Goal: Task Accomplishment & Management: Use online tool/utility

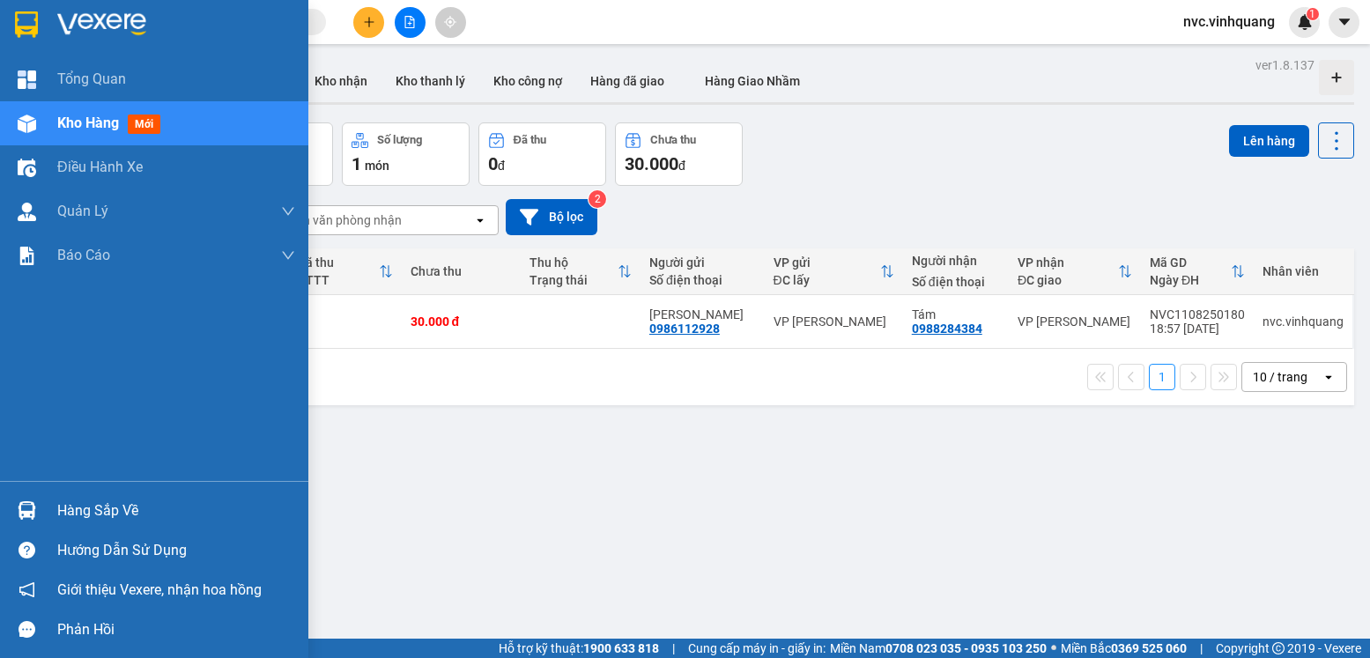
click at [72, 511] on div "Hàng sắp về" at bounding box center [176, 511] width 238 height 26
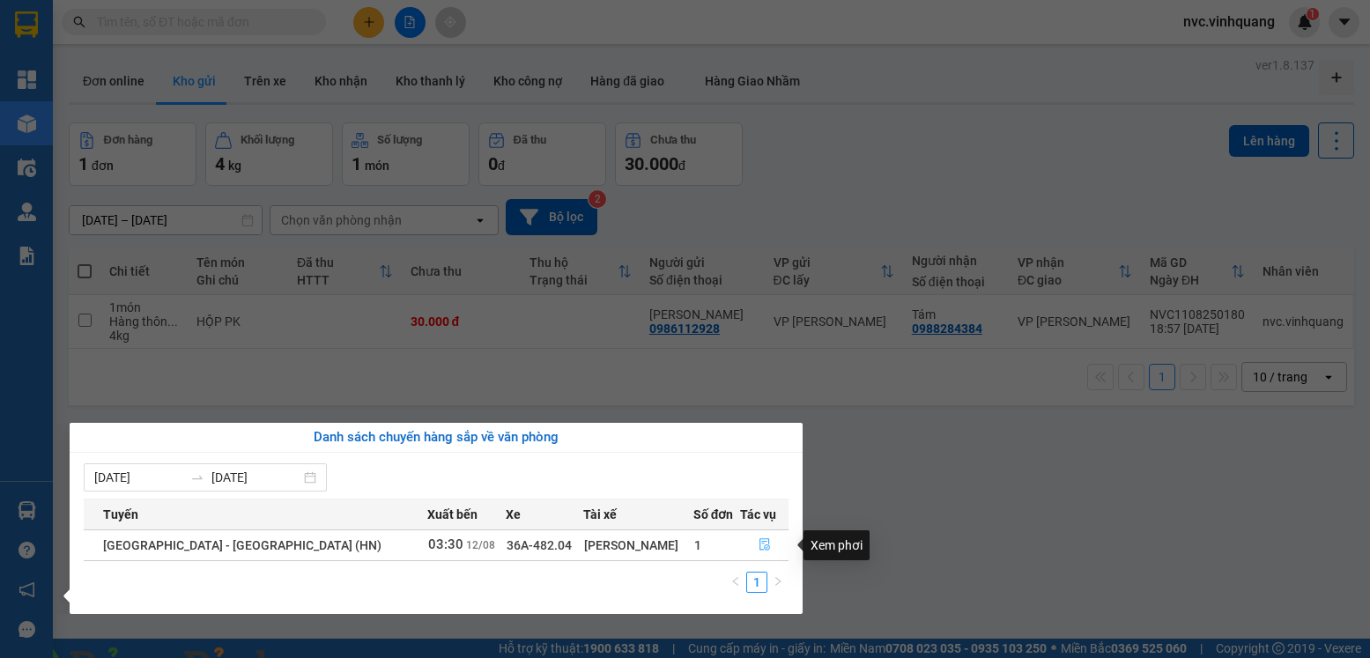
click at [759, 543] on icon "file-done" at bounding box center [765, 544] width 12 height 12
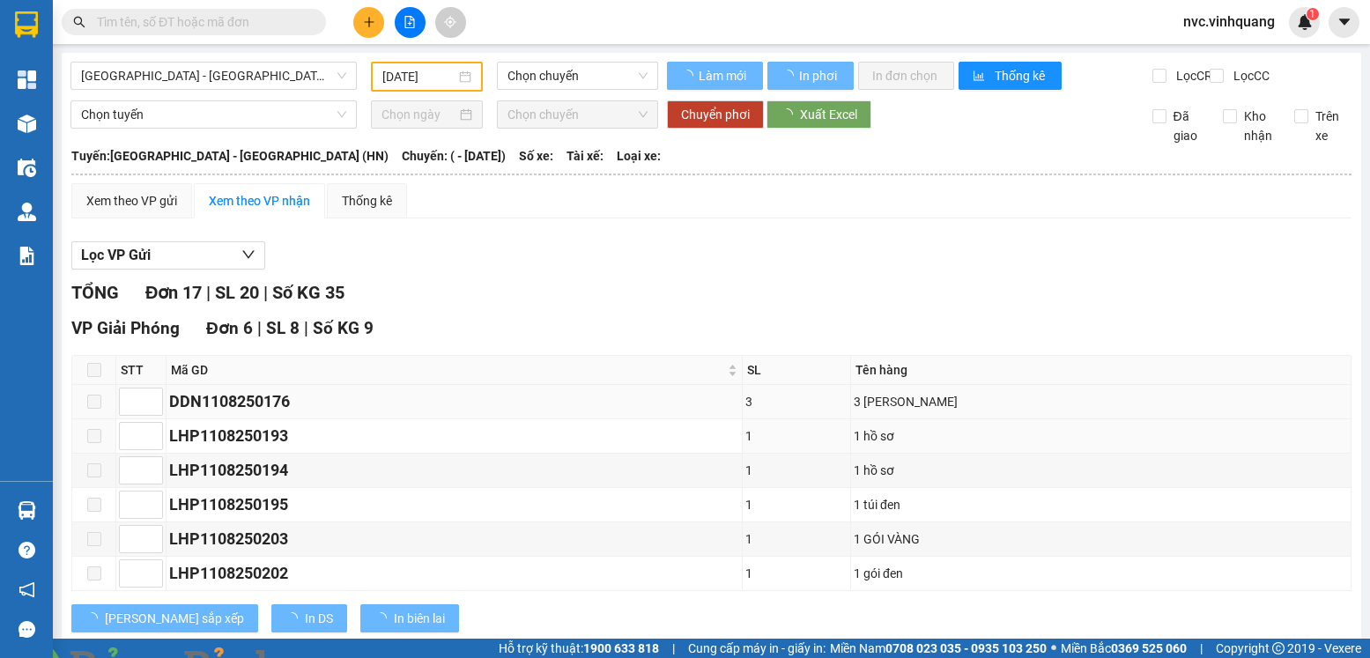
type input "[DATE]"
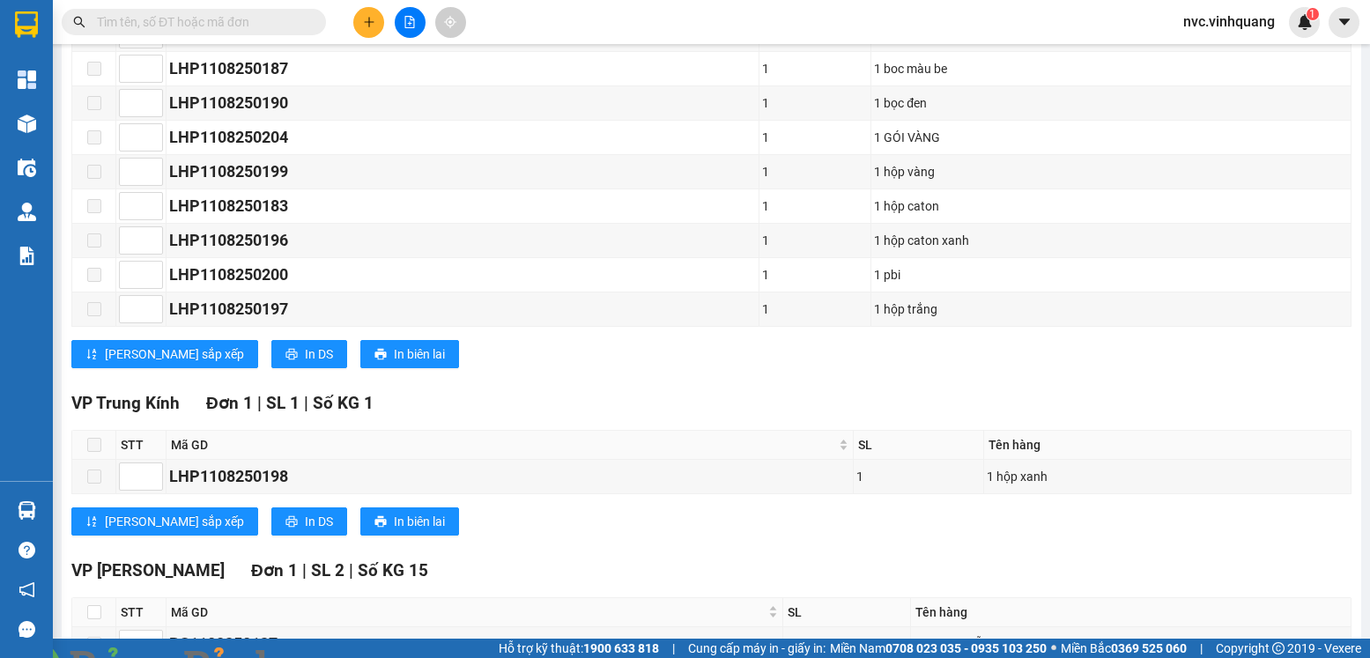
scroll to position [834, 0]
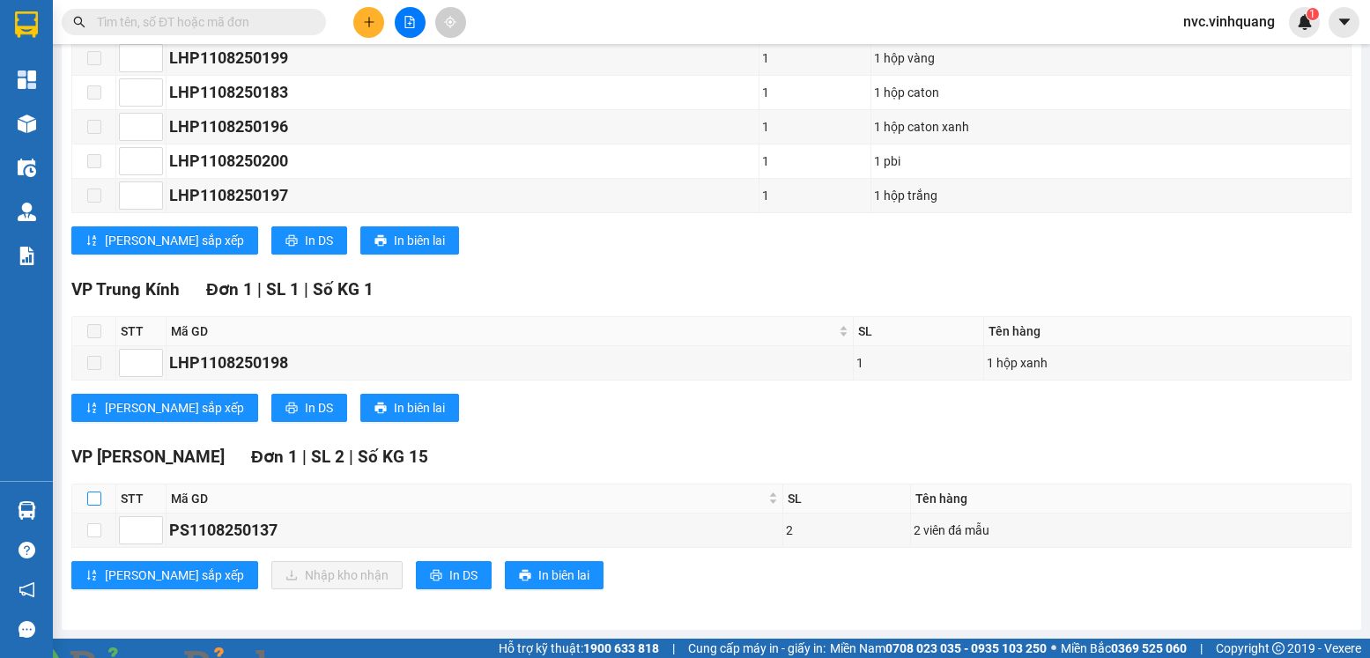
click at [96, 494] on input "checkbox" at bounding box center [94, 499] width 14 height 14
checkbox input "true"
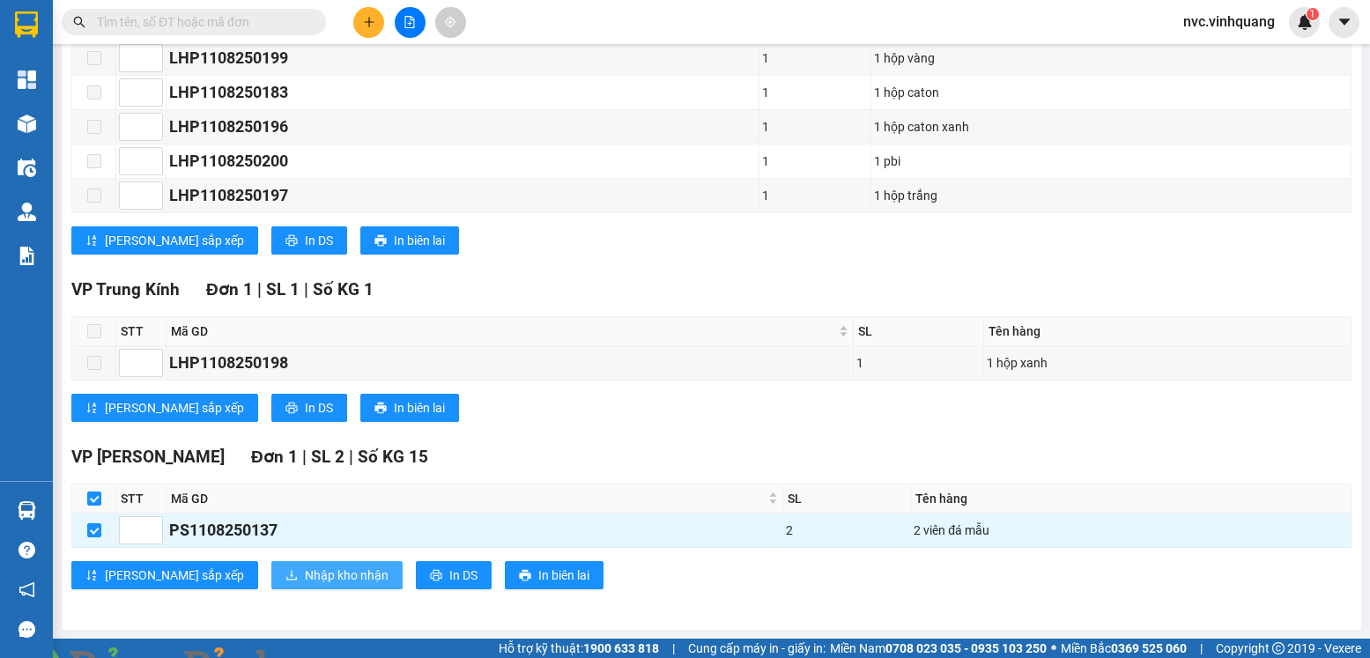
click at [305, 568] on span "Nhập kho nhận" at bounding box center [347, 575] width 84 height 19
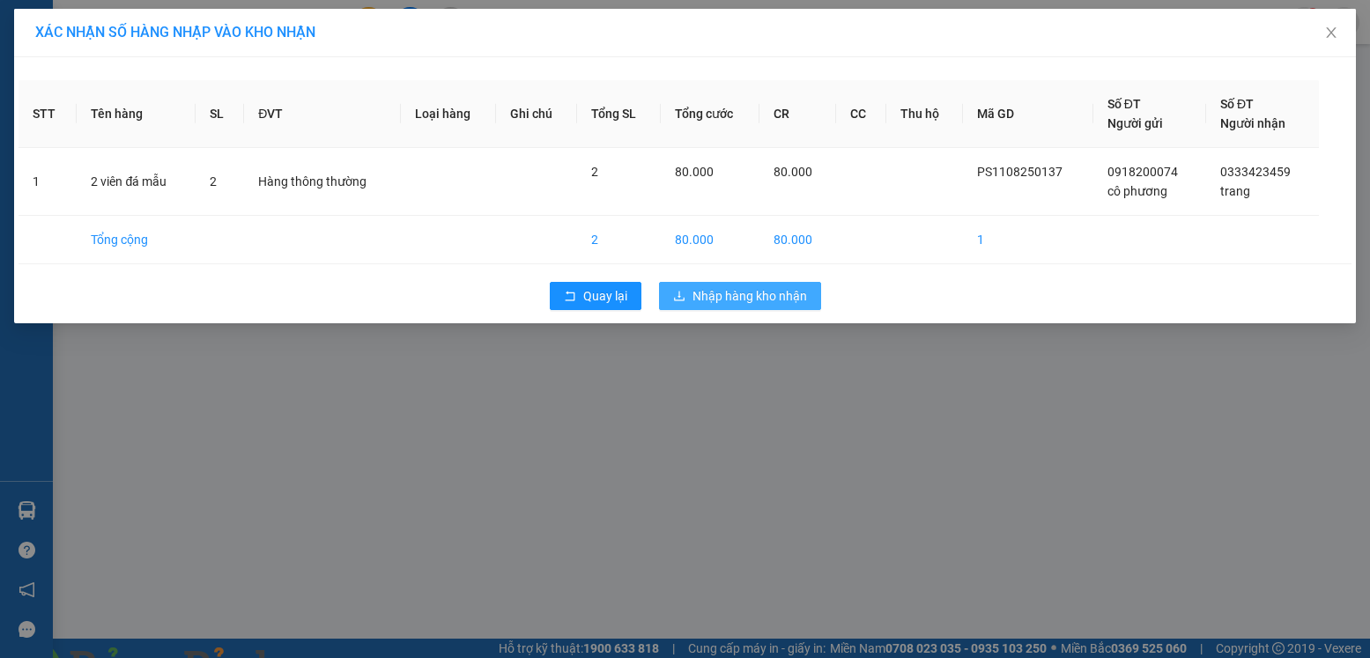
click at [771, 293] on span "Nhập hàng kho nhận" at bounding box center [750, 295] width 115 height 19
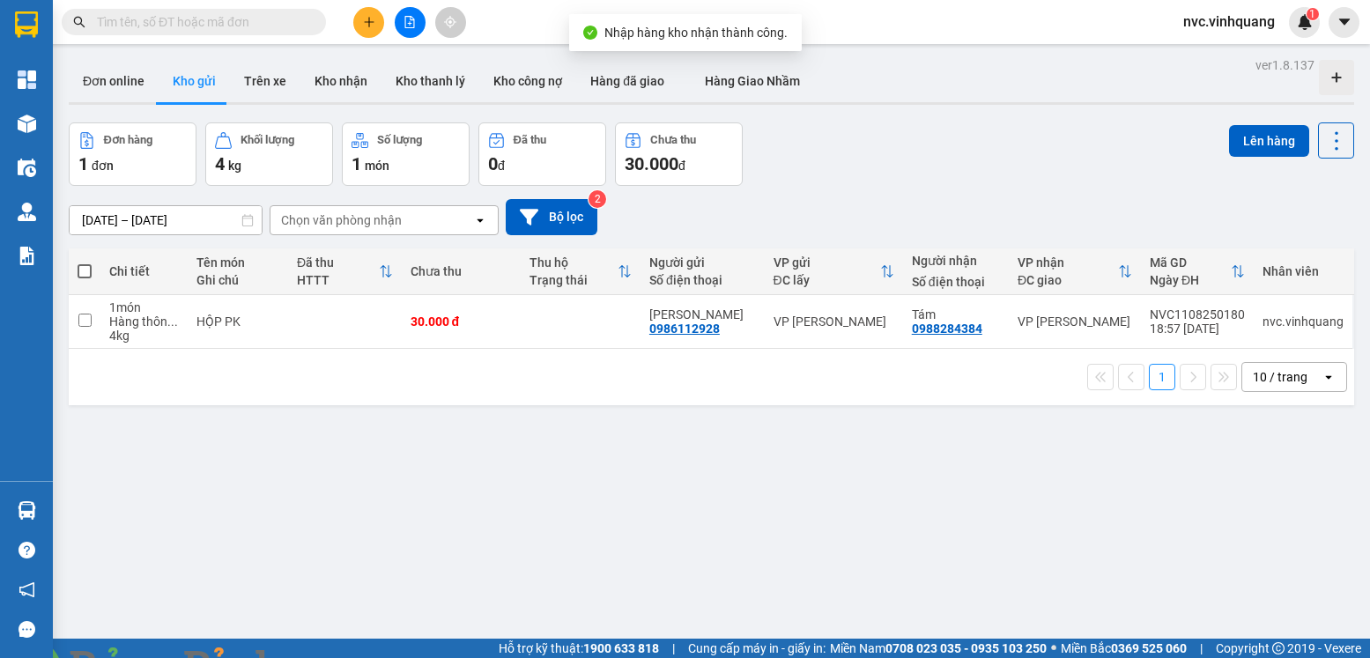
click at [84, 272] on span at bounding box center [85, 271] width 14 height 14
click at [85, 263] on input "checkbox" at bounding box center [85, 263] width 0 height 0
checkbox input "true"
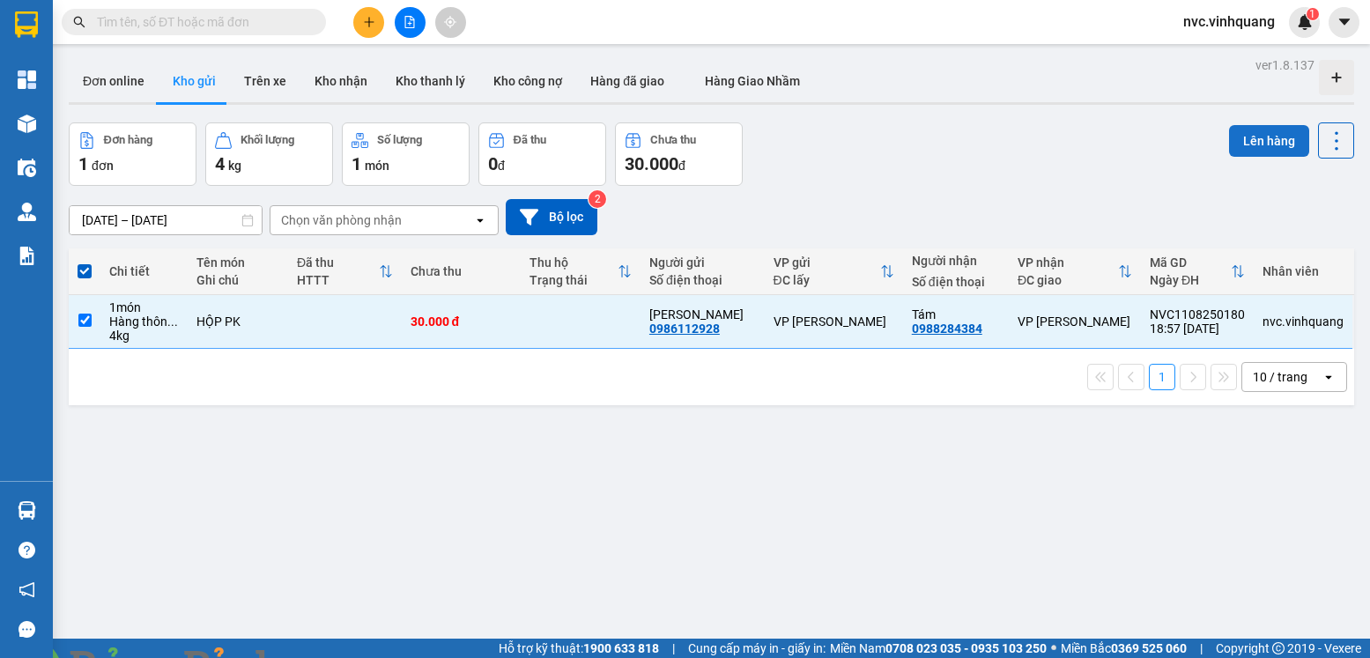
click at [1231, 144] on button "Lên hàng" at bounding box center [1269, 141] width 80 height 32
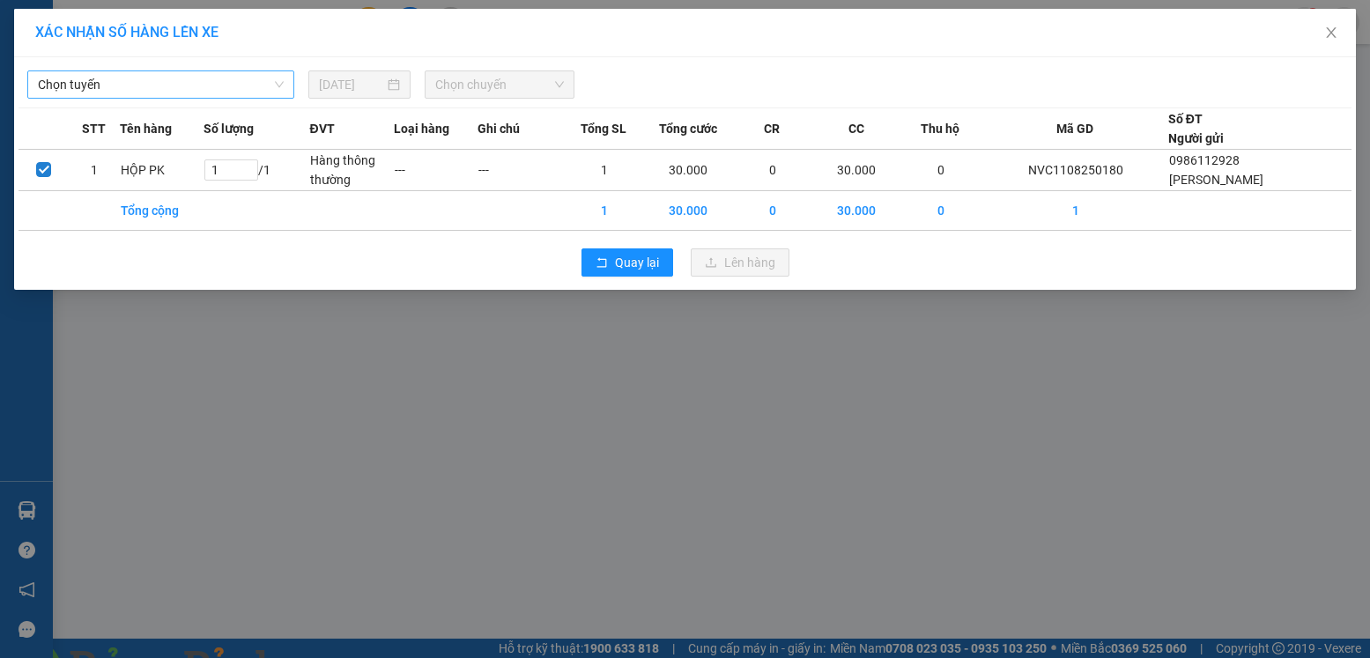
click at [277, 80] on span "Chọn tuyến" at bounding box center [161, 84] width 246 height 26
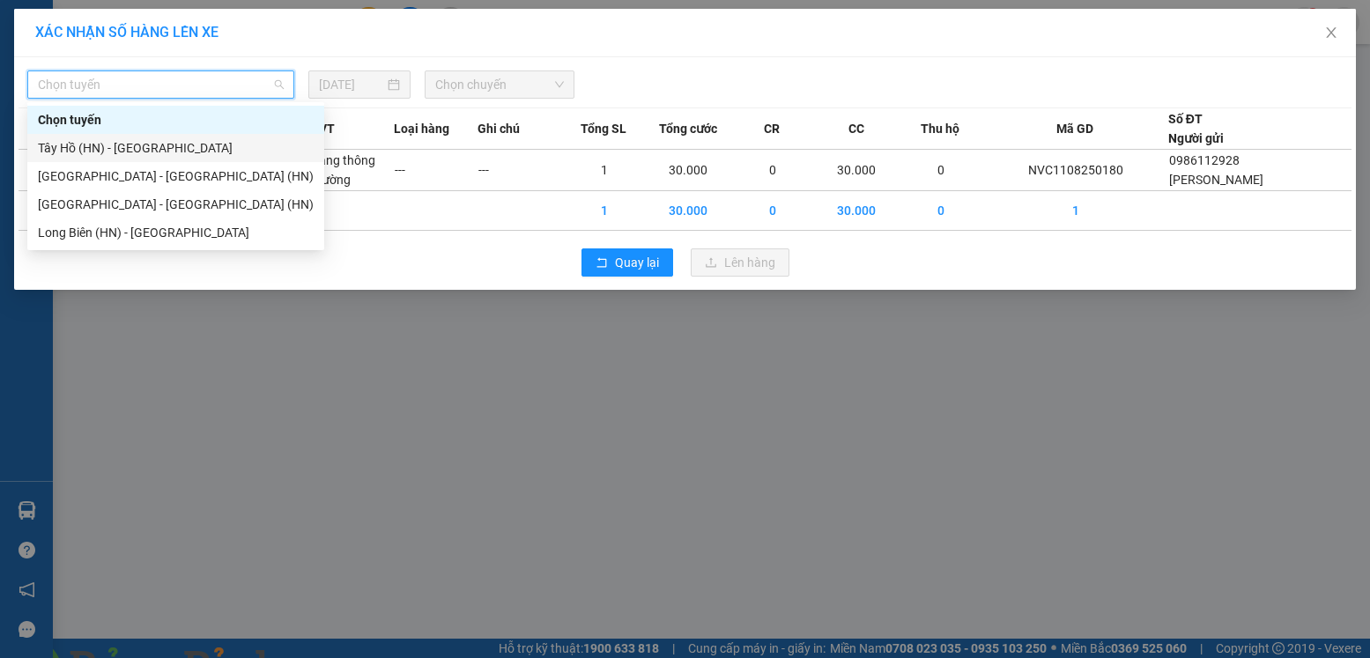
click at [177, 152] on div "Tây Hồ (HN) - [GEOGRAPHIC_DATA]" at bounding box center [176, 147] width 276 height 19
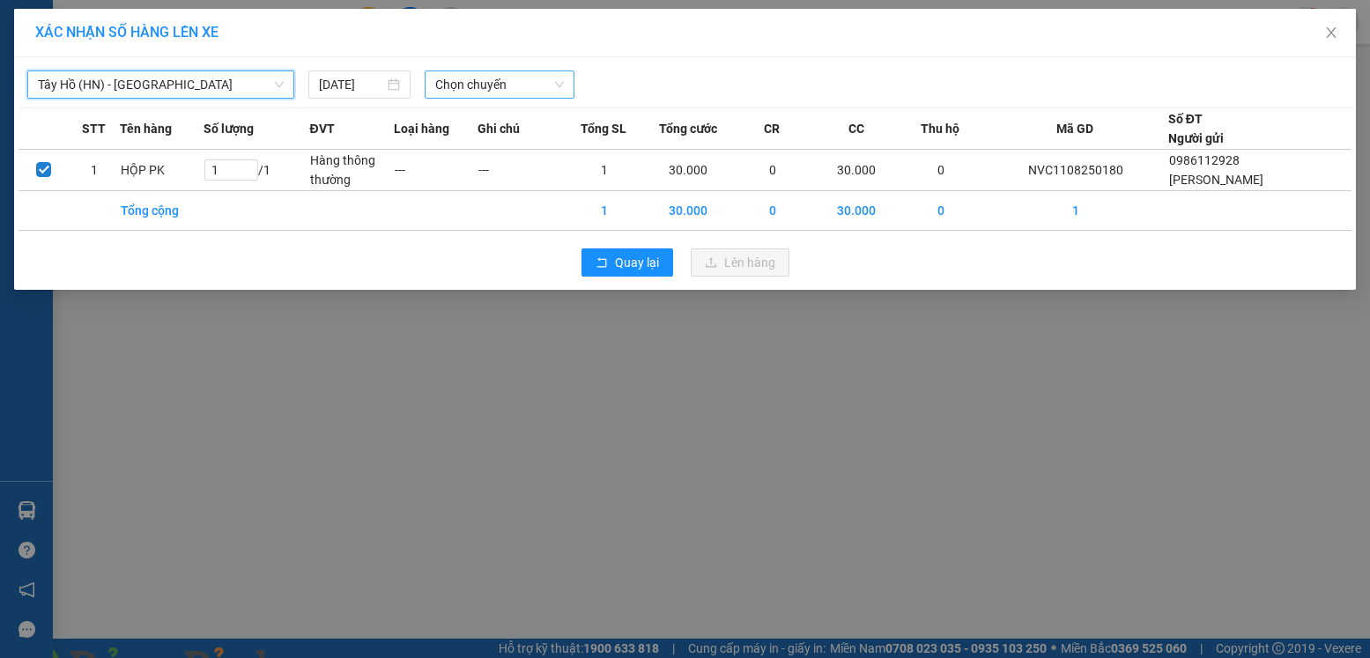
click at [435, 88] on span "Chọn chuyến" at bounding box center [499, 84] width 129 height 26
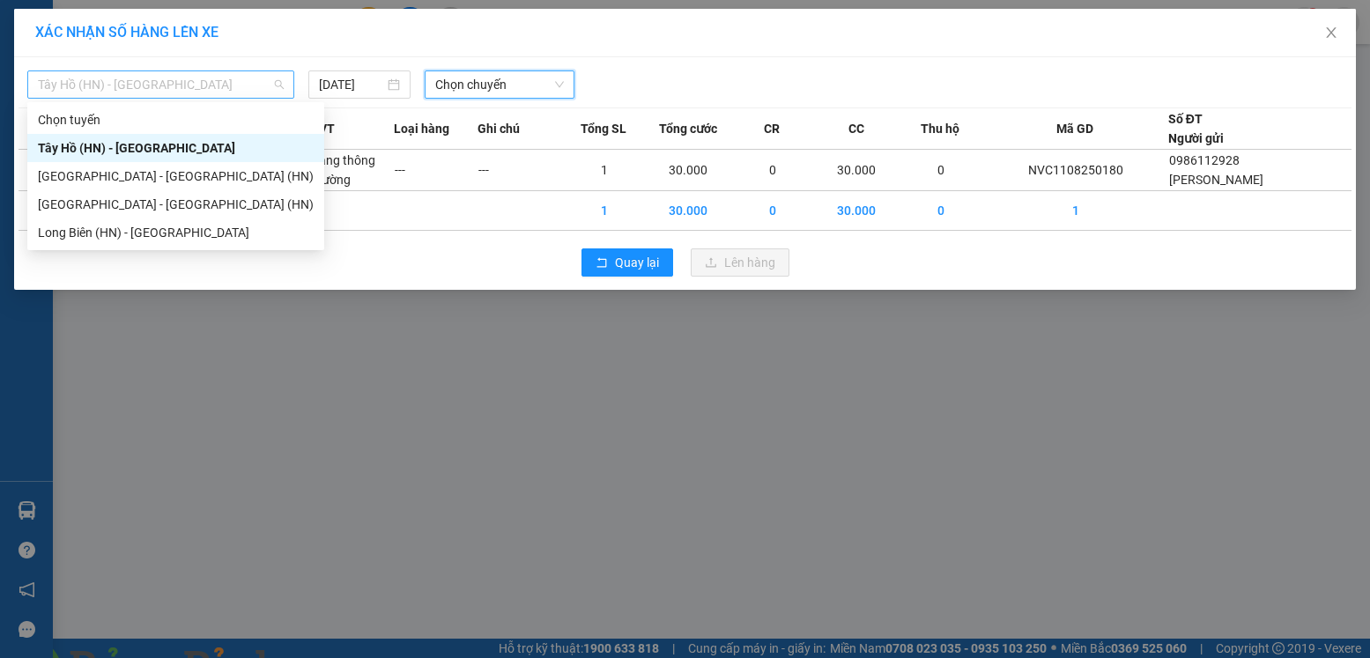
click at [266, 85] on span "Tây Hồ (HN) - [GEOGRAPHIC_DATA]" at bounding box center [161, 84] width 246 height 26
click at [137, 231] on div "Long Biên (HN) - [GEOGRAPHIC_DATA]" at bounding box center [176, 232] width 276 height 19
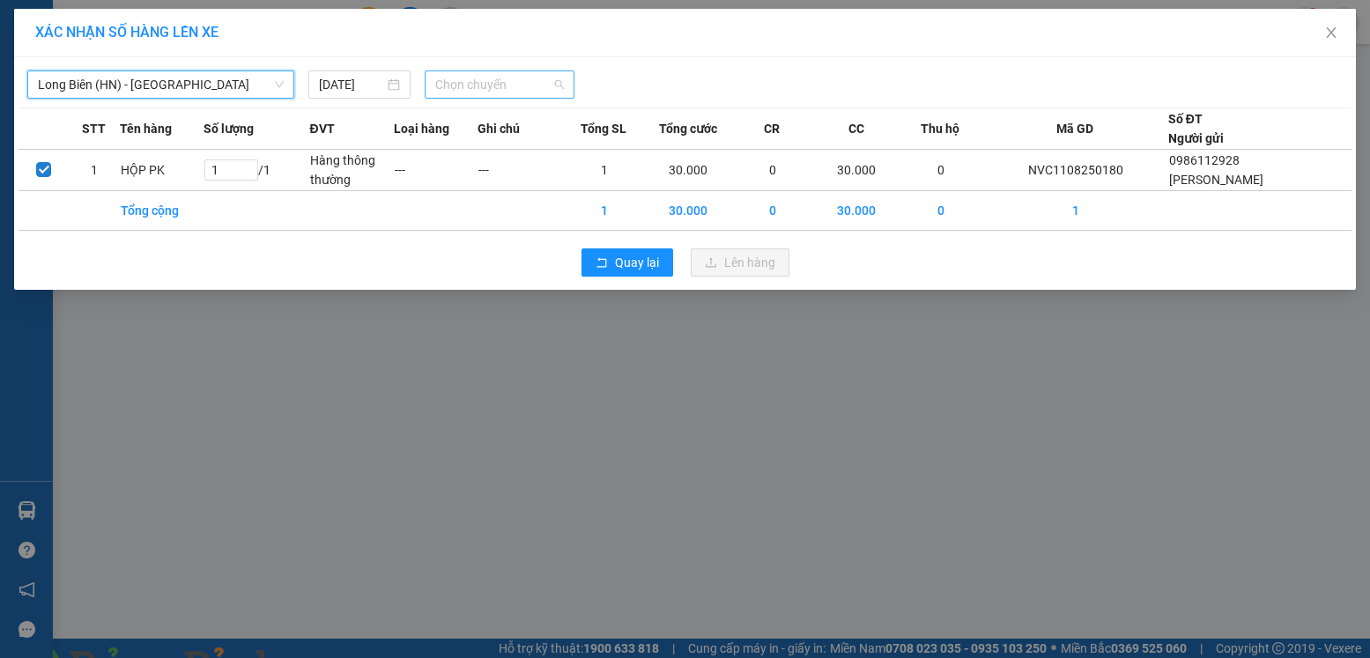
click at [511, 87] on span "Chọn chuyến" at bounding box center [499, 84] width 129 height 26
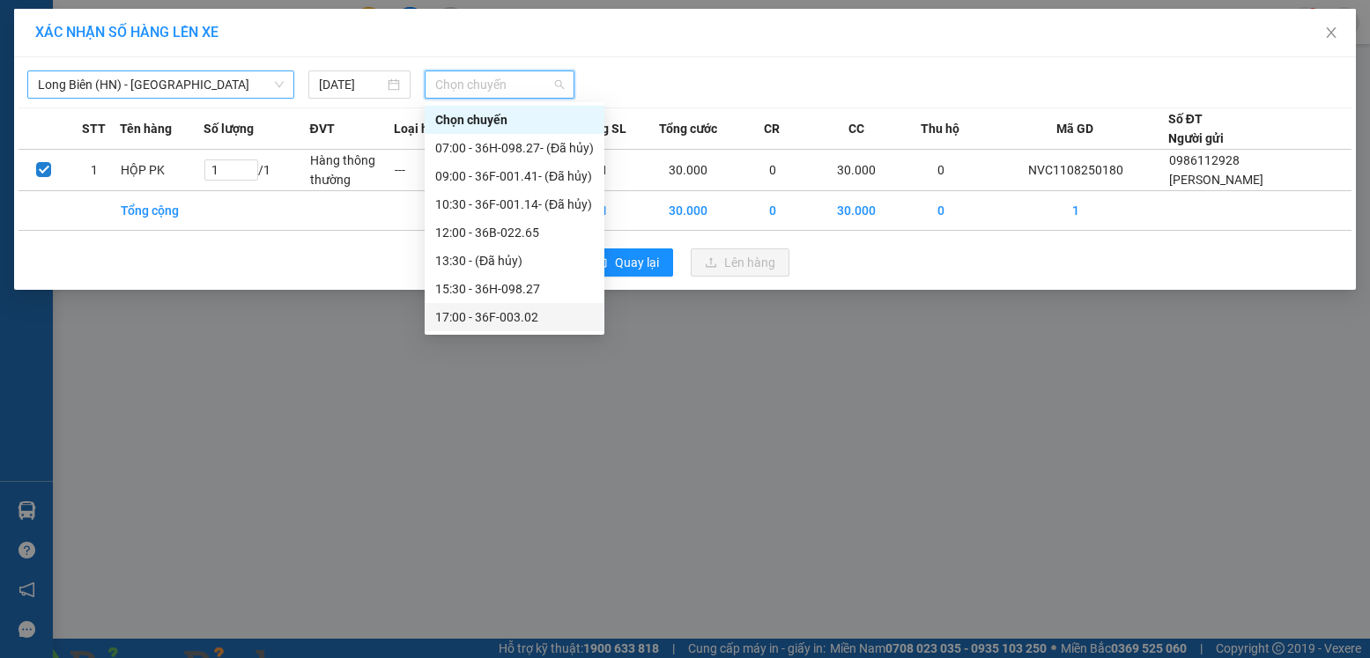
click at [243, 85] on span "Long Biên (HN) - [GEOGRAPHIC_DATA]" at bounding box center [161, 84] width 246 height 26
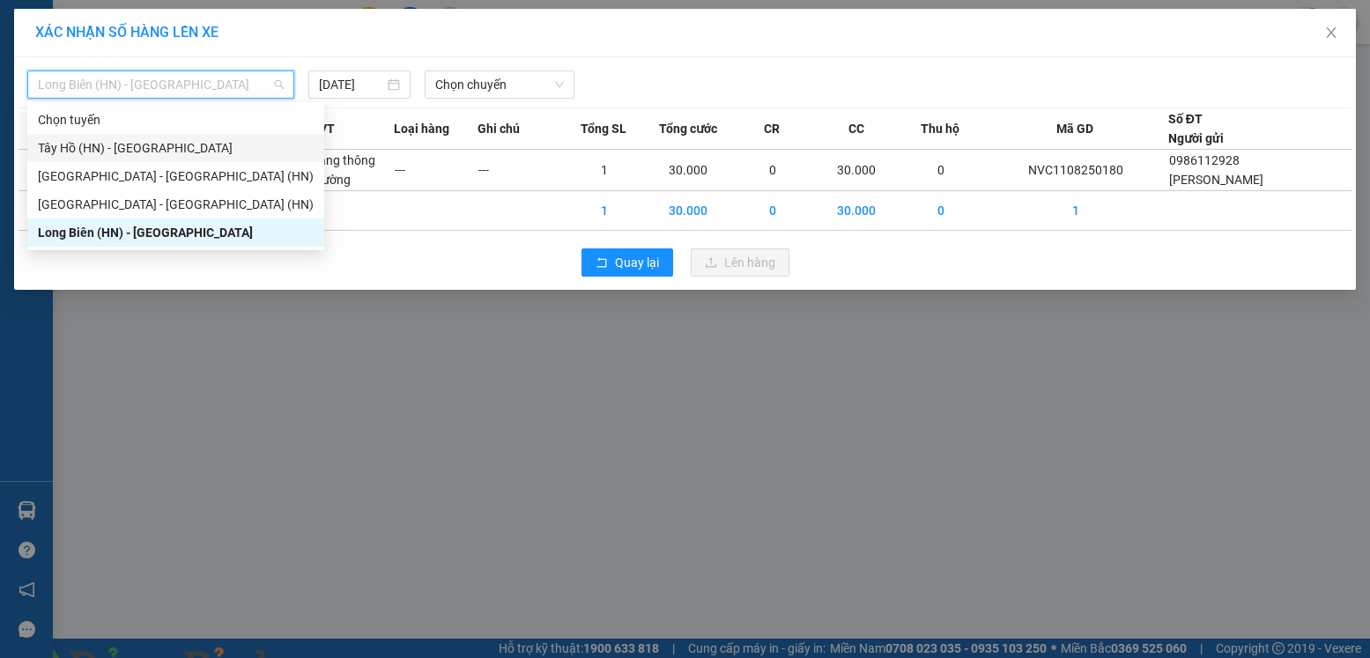
click at [123, 147] on div "Tây Hồ (HN) - [GEOGRAPHIC_DATA]" at bounding box center [176, 147] width 276 height 19
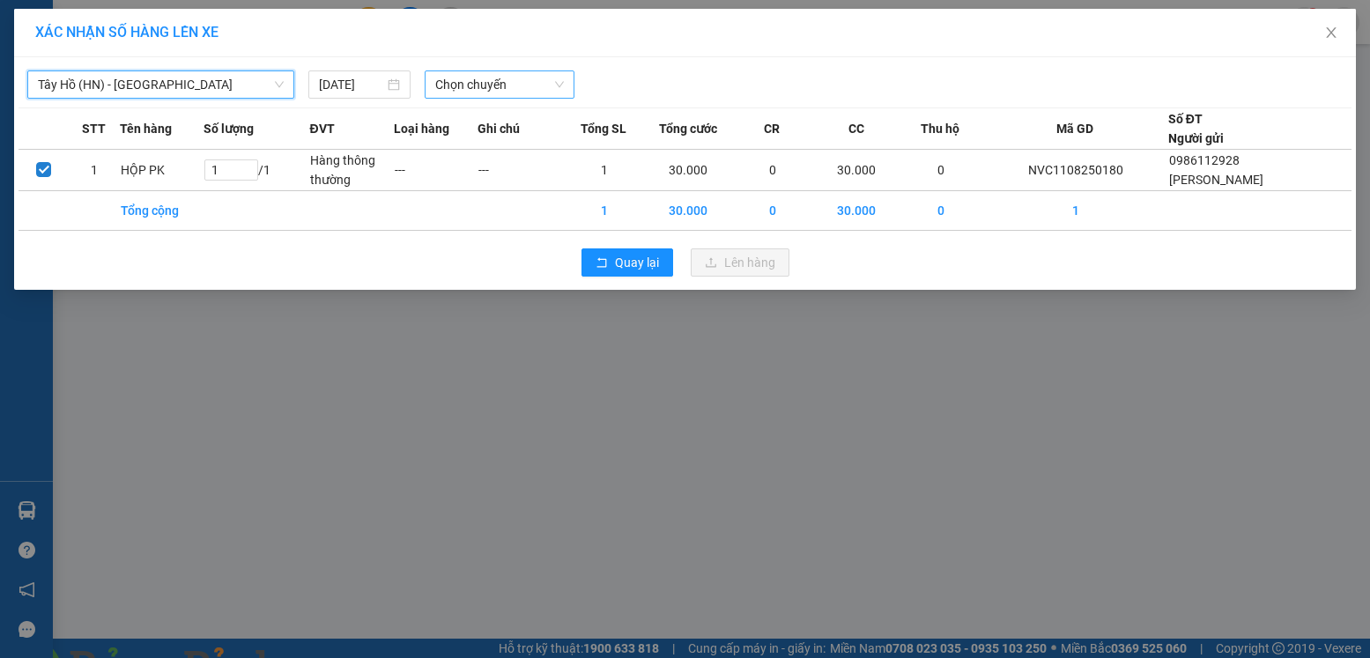
click at [455, 89] on span "Chọn chuyến" at bounding box center [499, 84] width 129 height 26
click at [467, 78] on span "Chọn chuyến" at bounding box center [499, 84] width 129 height 26
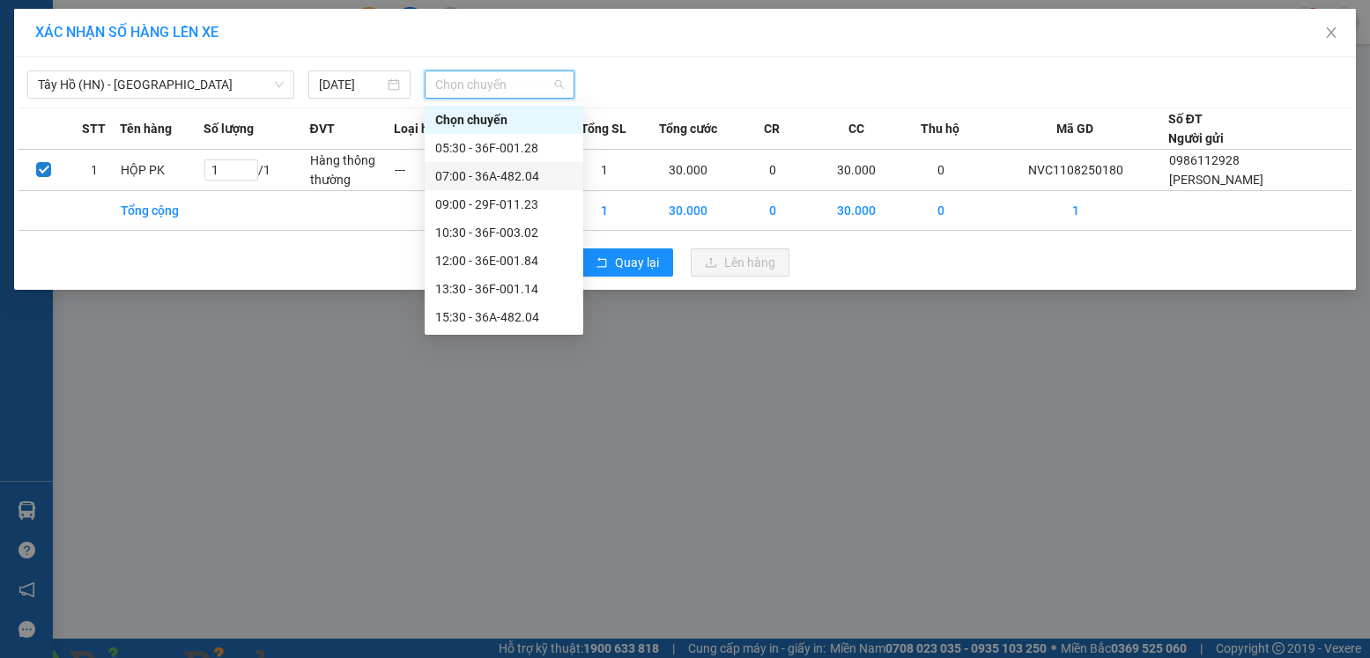
click at [531, 179] on div "07:00 - 36A-482.04" at bounding box center [503, 176] width 137 height 19
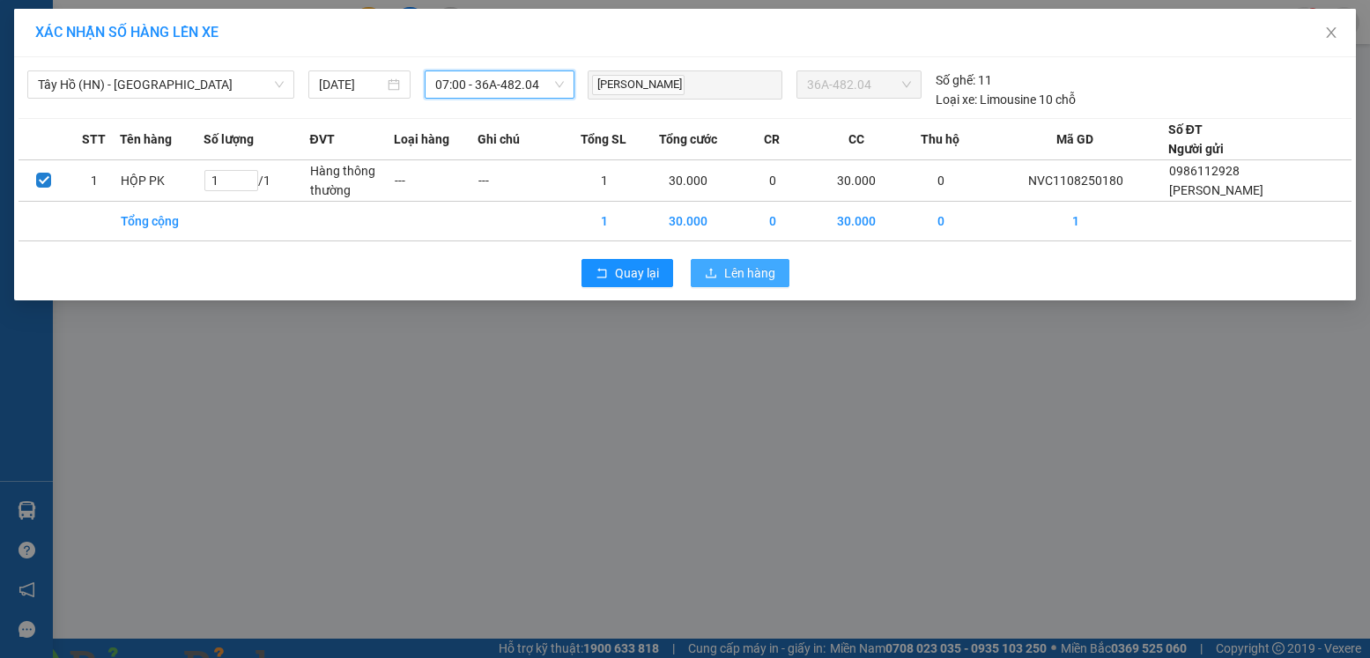
click at [759, 272] on span "Lên hàng" at bounding box center [749, 273] width 51 height 19
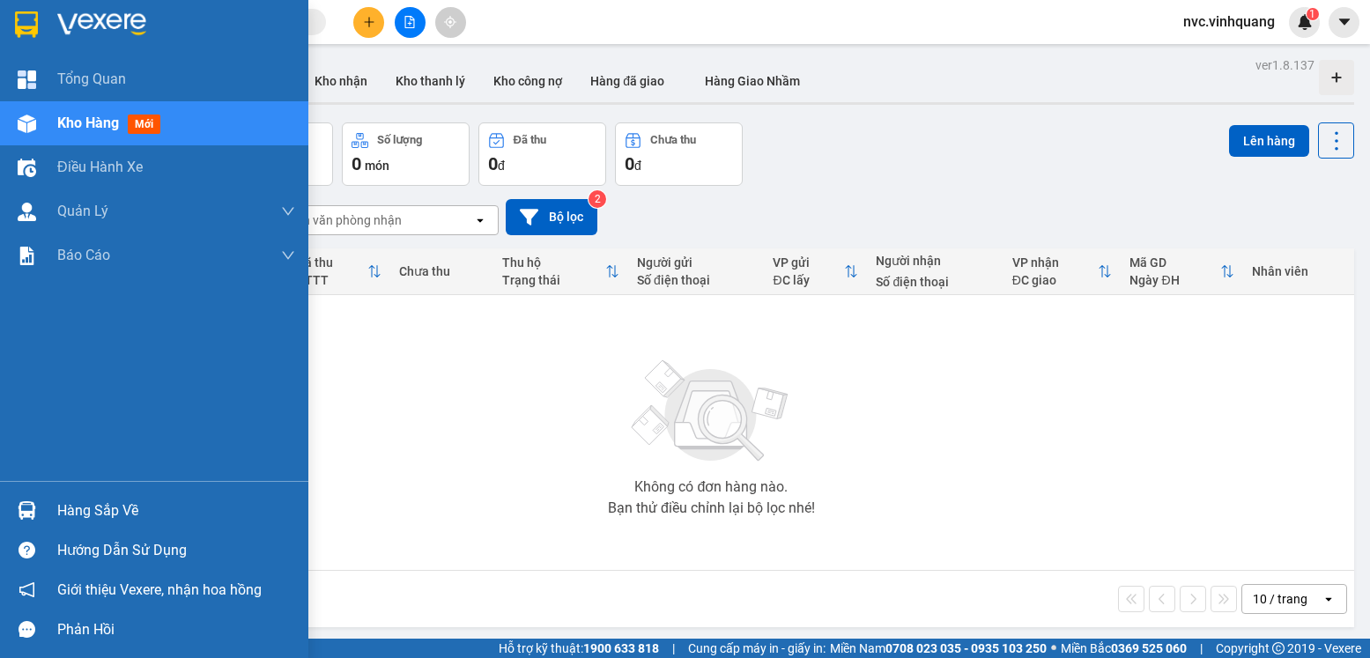
click at [72, 511] on div "Hàng sắp về" at bounding box center [176, 511] width 238 height 26
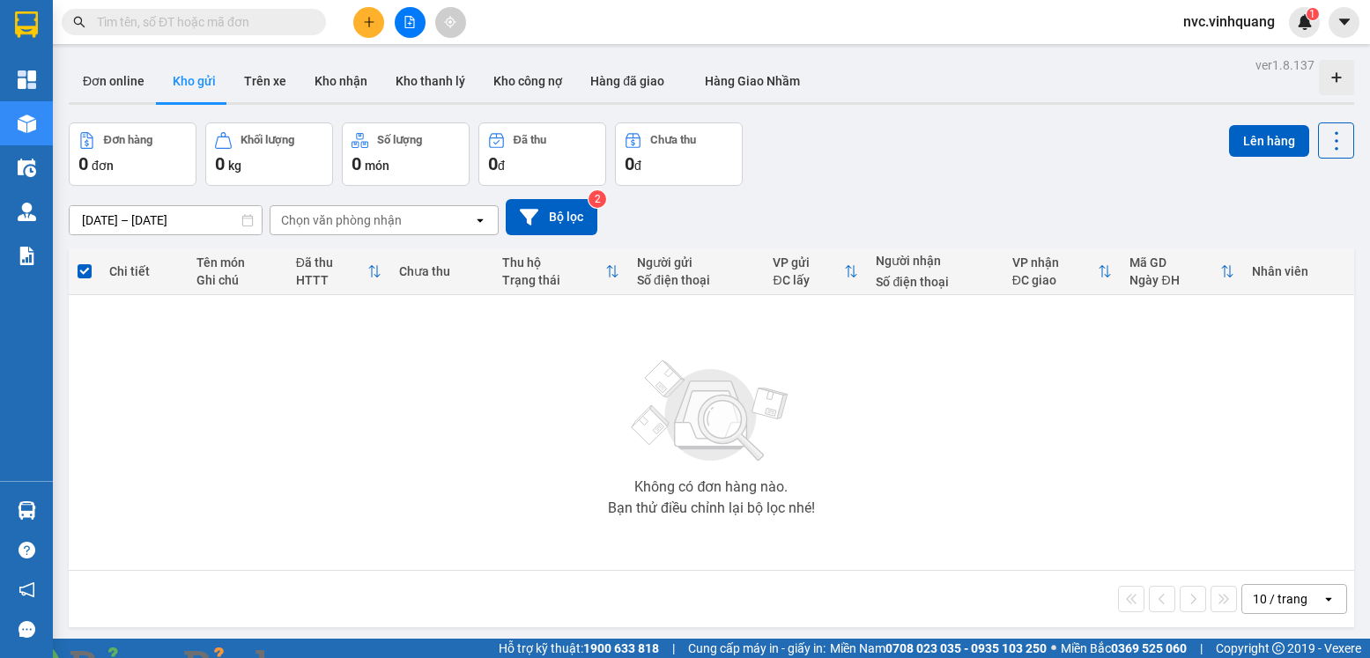
click at [960, 472] on section "Kết quả tìm kiếm ( 0 ) Bộ lọc No Data nvc.vinhquang 1 Tổng Quan Kho hàng mới Đi…" at bounding box center [685, 329] width 1370 height 658
click at [234, 33] on span at bounding box center [194, 22] width 264 height 26
click at [237, 31] on input "text" at bounding box center [201, 21] width 208 height 19
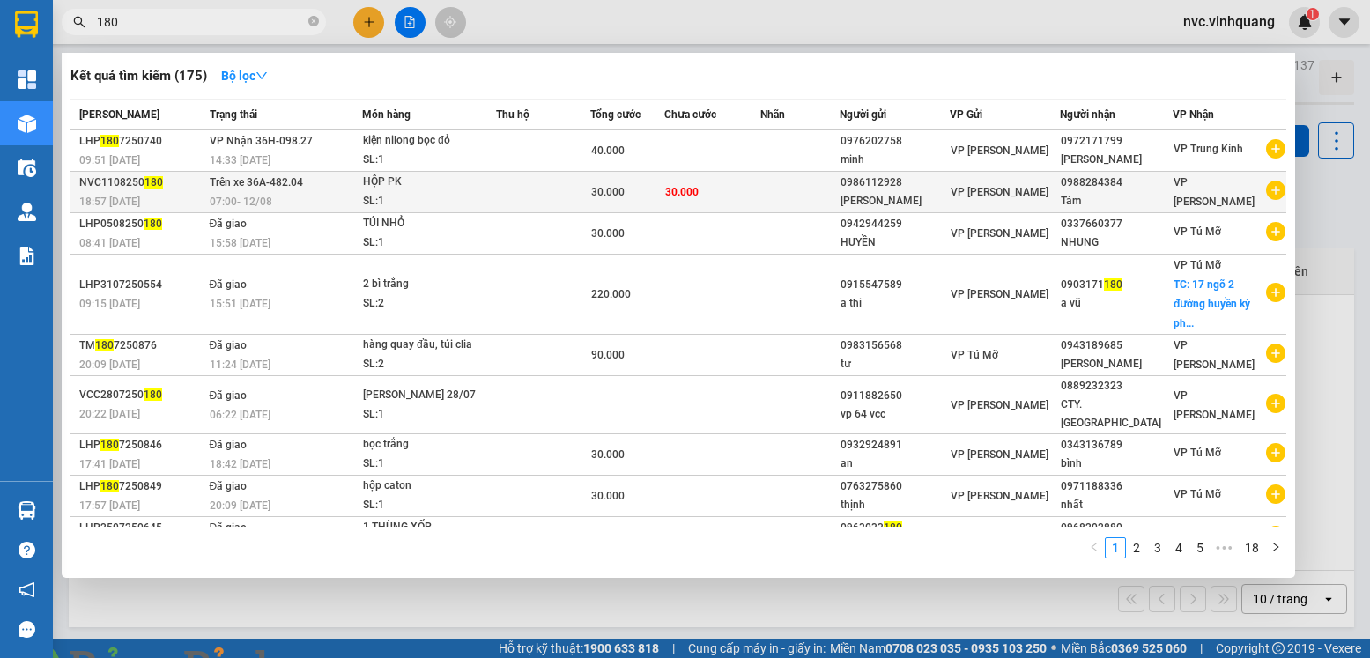
type input "180"
click at [431, 197] on div "SL: 1" at bounding box center [429, 201] width 132 height 19
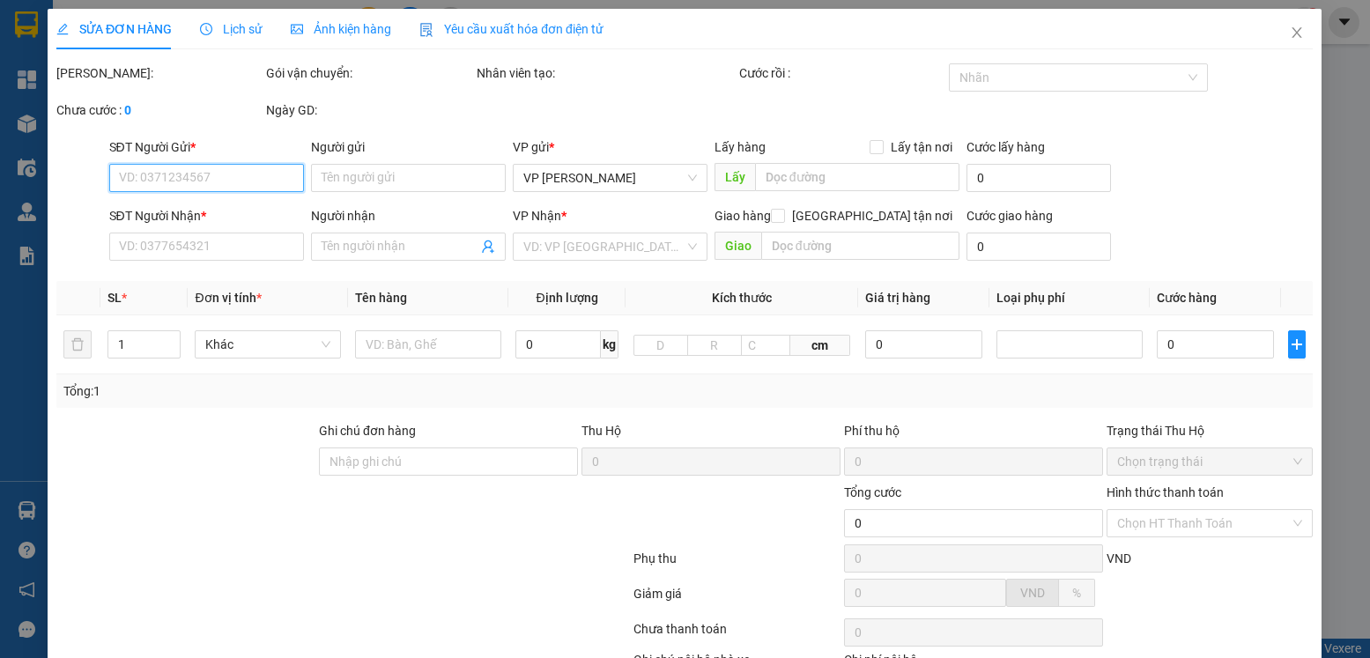
type input "0986112928"
type input "[PERSON_NAME]"
type input "0988284384"
type input "Tám"
type input "30.000"
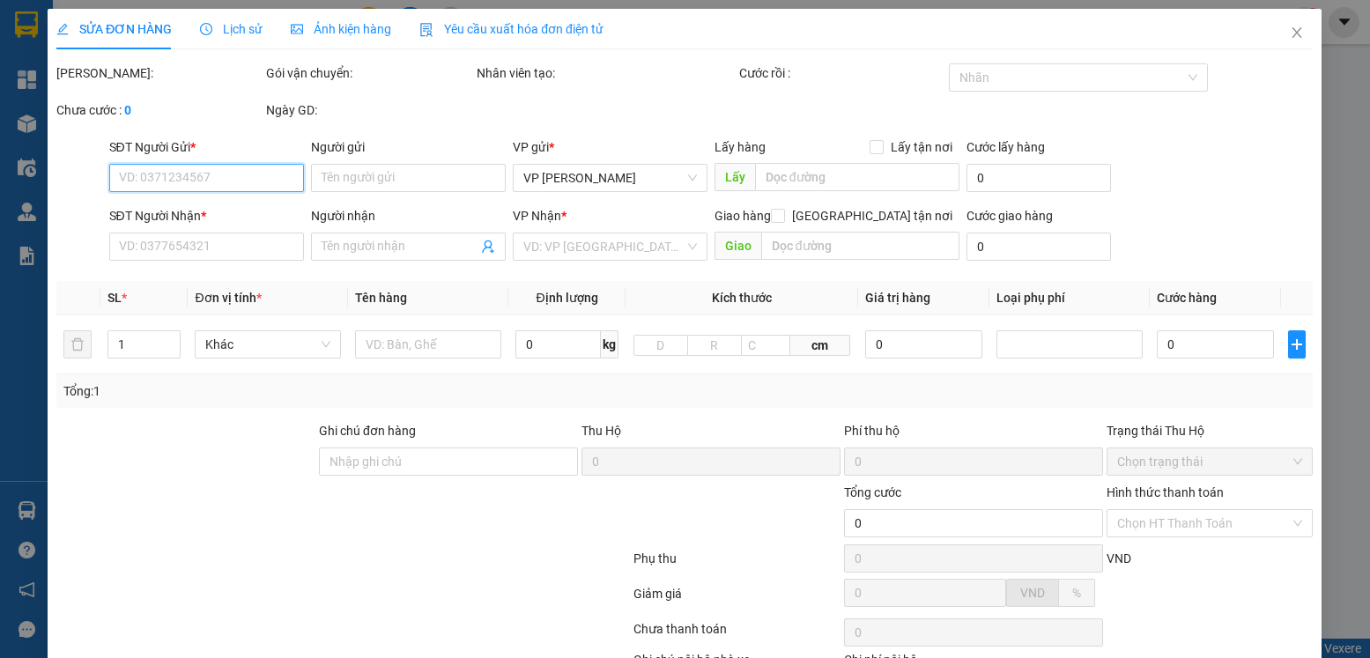
type input "30.000"
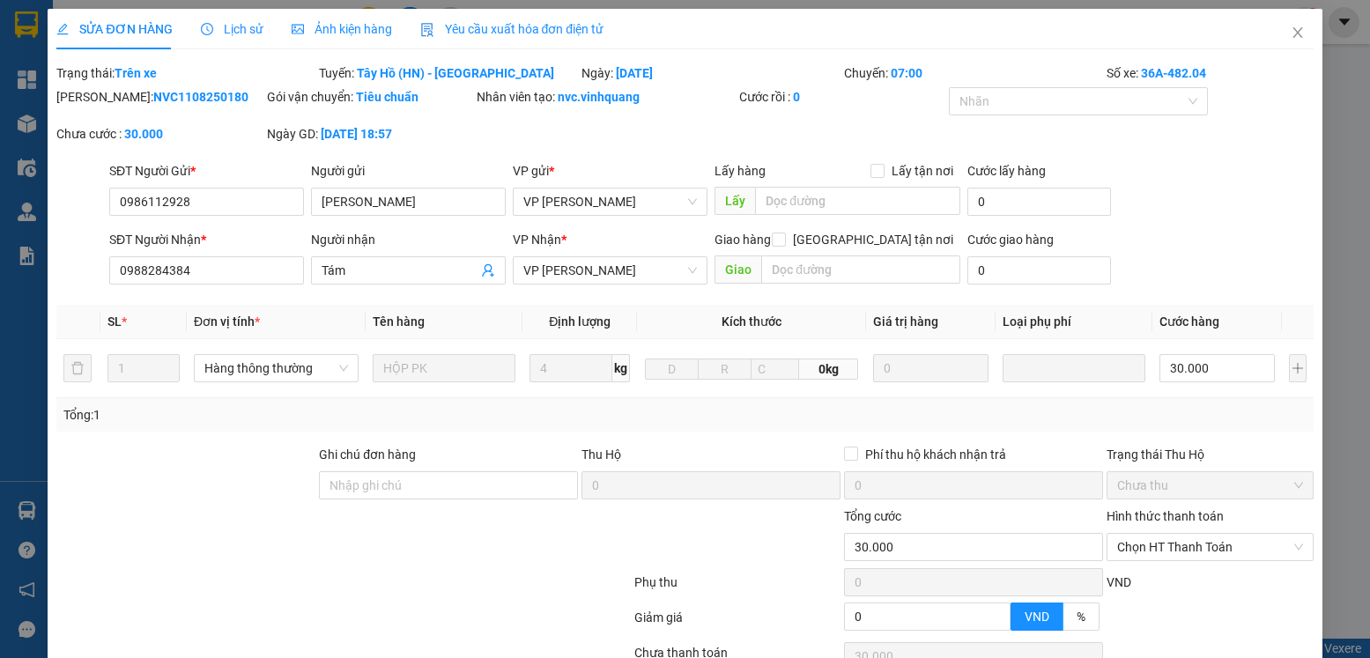
click at [324, 657] on img at bounding box center [319, 669] width 11 height 11
click at [1291, 30] on icon "close" at bounding box center [1298, 33] width 14 height 14
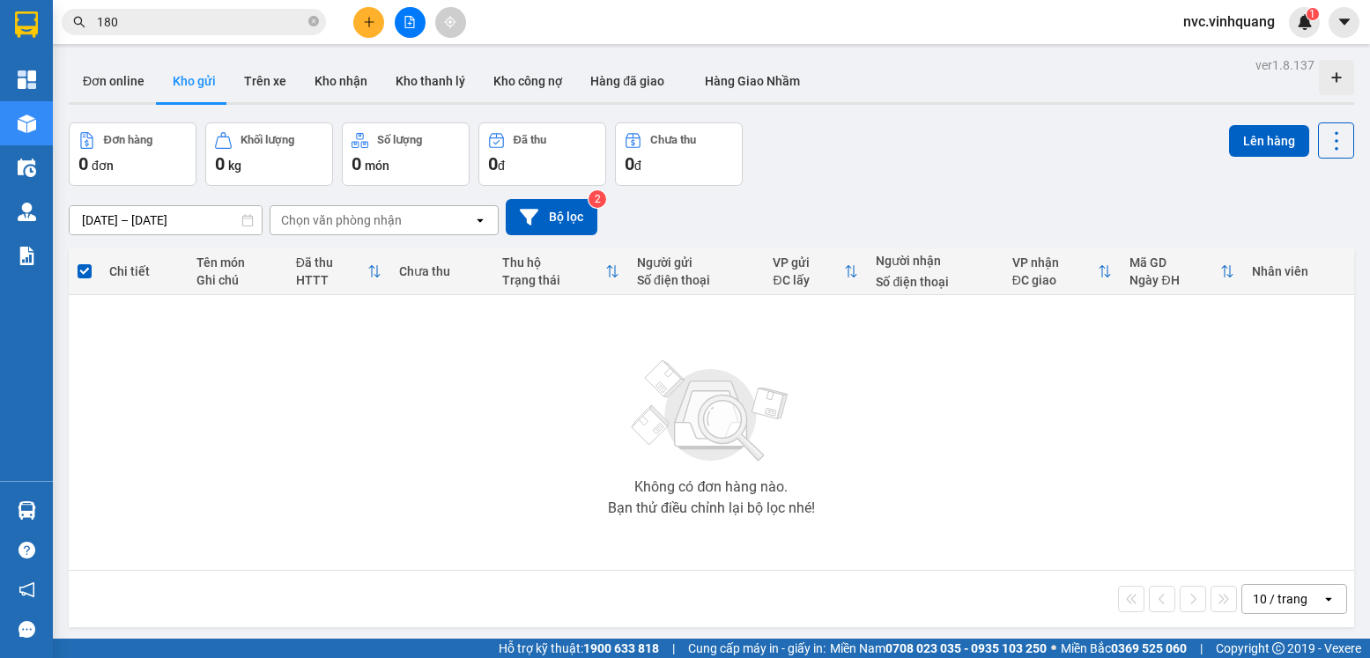
click at [204, 78] on button "Kho gửi" at bounding box center [194, 81] width 71 height 42
click at [326, 77] on button "Kho nhận" at bounding box center [341, 81] width 81 height 42
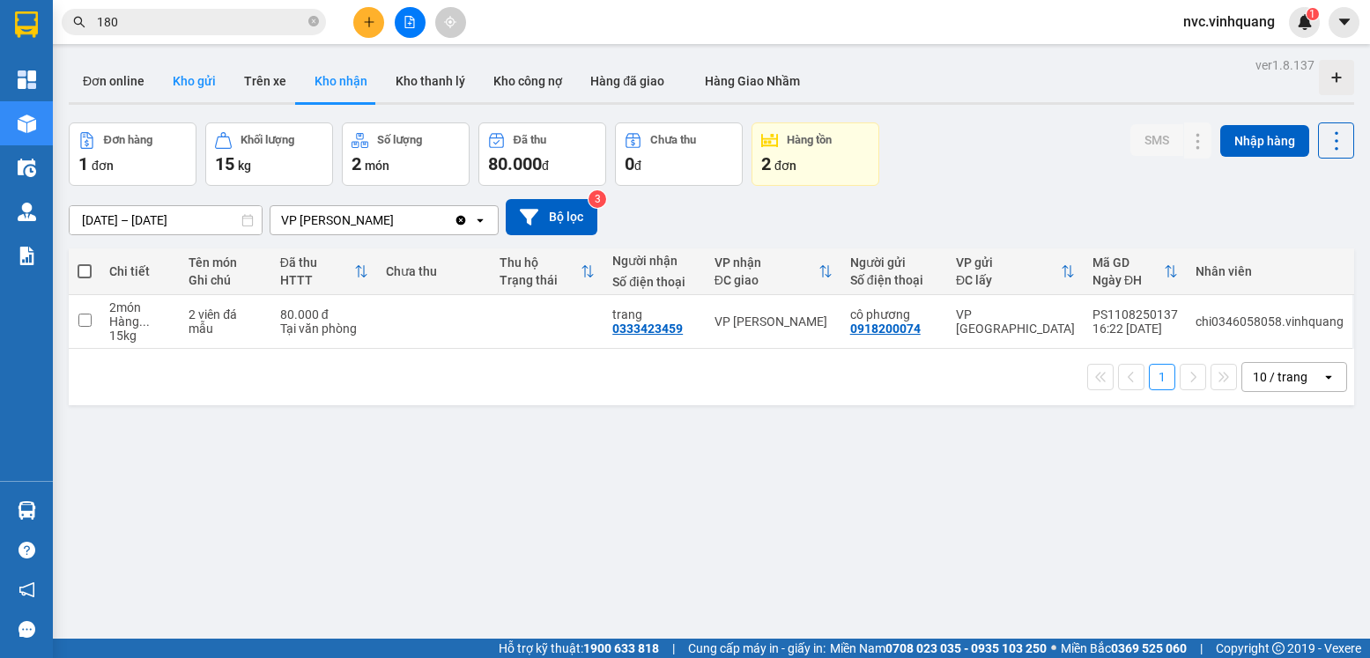
click at [190, 85] on button "Kho gửi" at bounding box center [194, 81] width 71 height 42
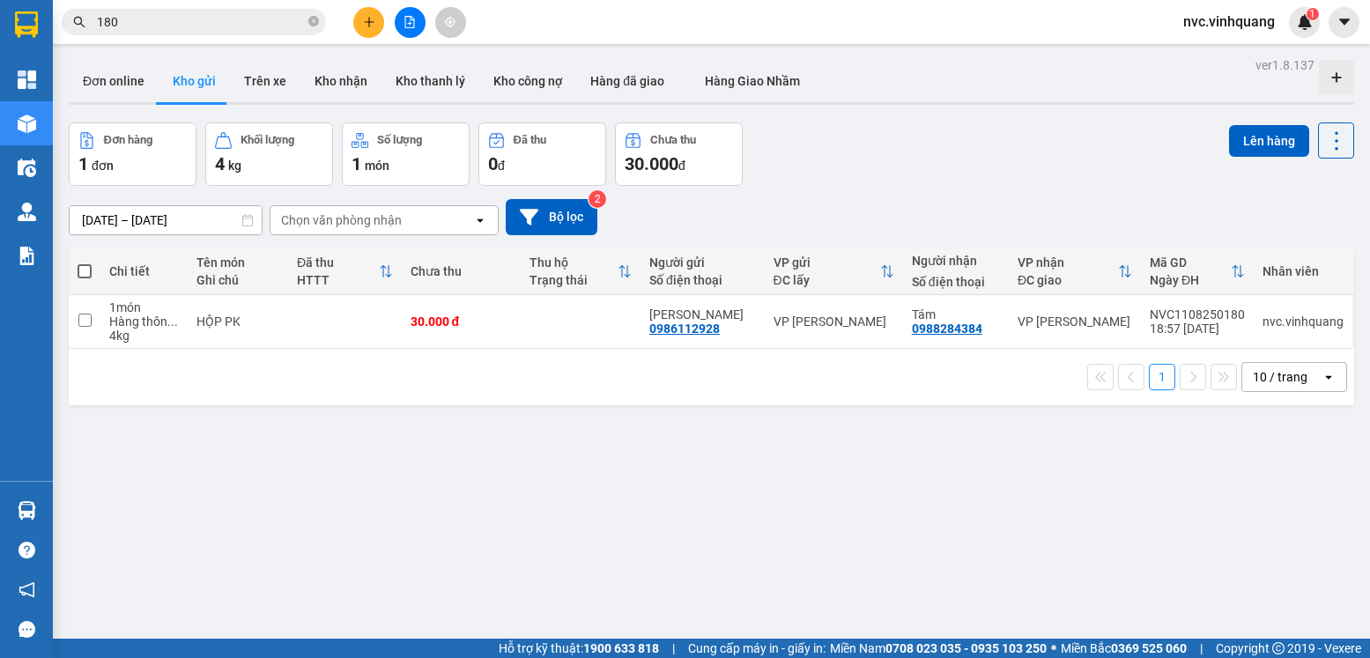
click at [85, 267] on span at bounding box center [85, 271] width 14 height 14
click at [85, 263] on input "checkbox" at bounding box center [85, 263] width 0 height 0
checkbox input "true"
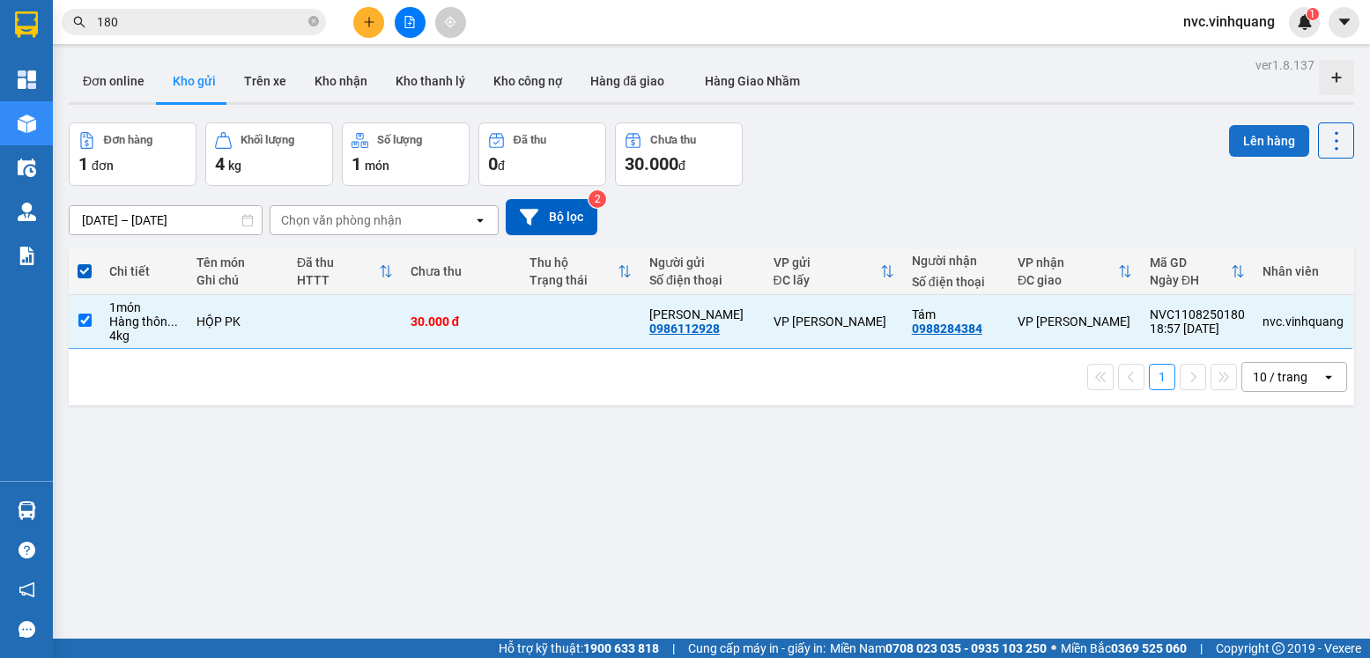
click at [1246, 140] on button "Lên hàng" at bounding box center [1269, 141] width 80 height 32
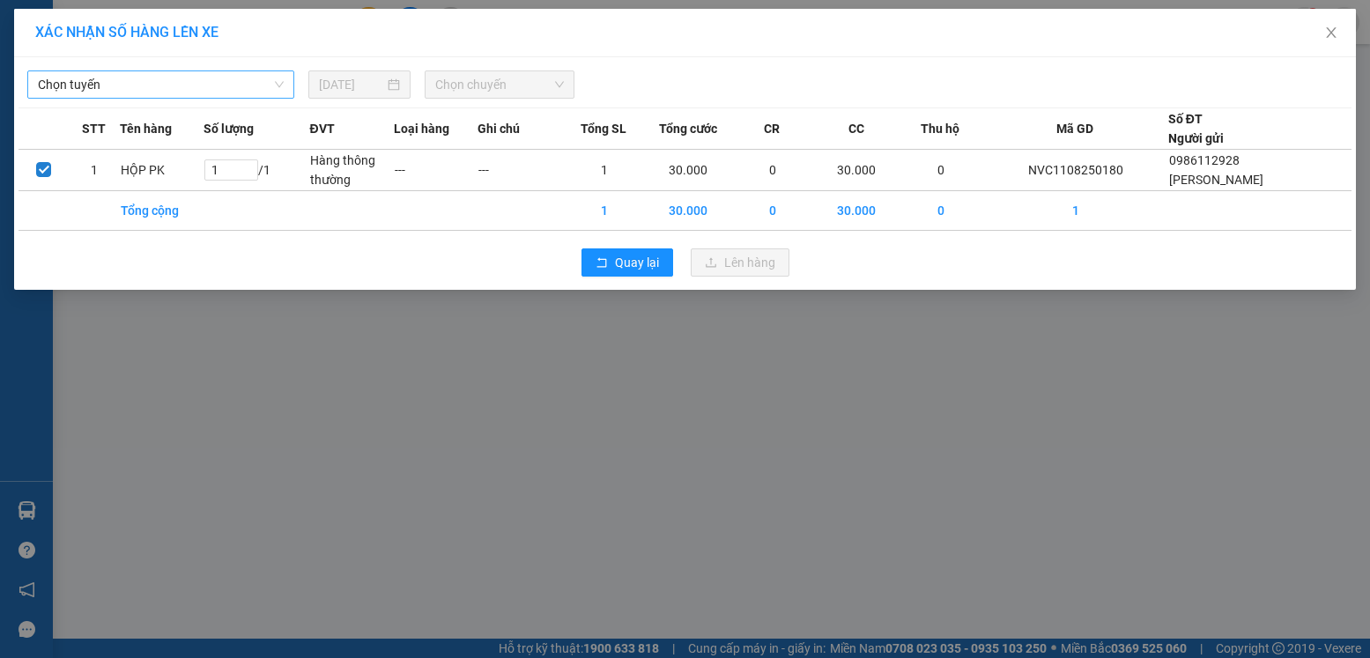
click at [243, 81] on span "Chọn tuyến" at bounding box center [161, 84] width 246 height 26
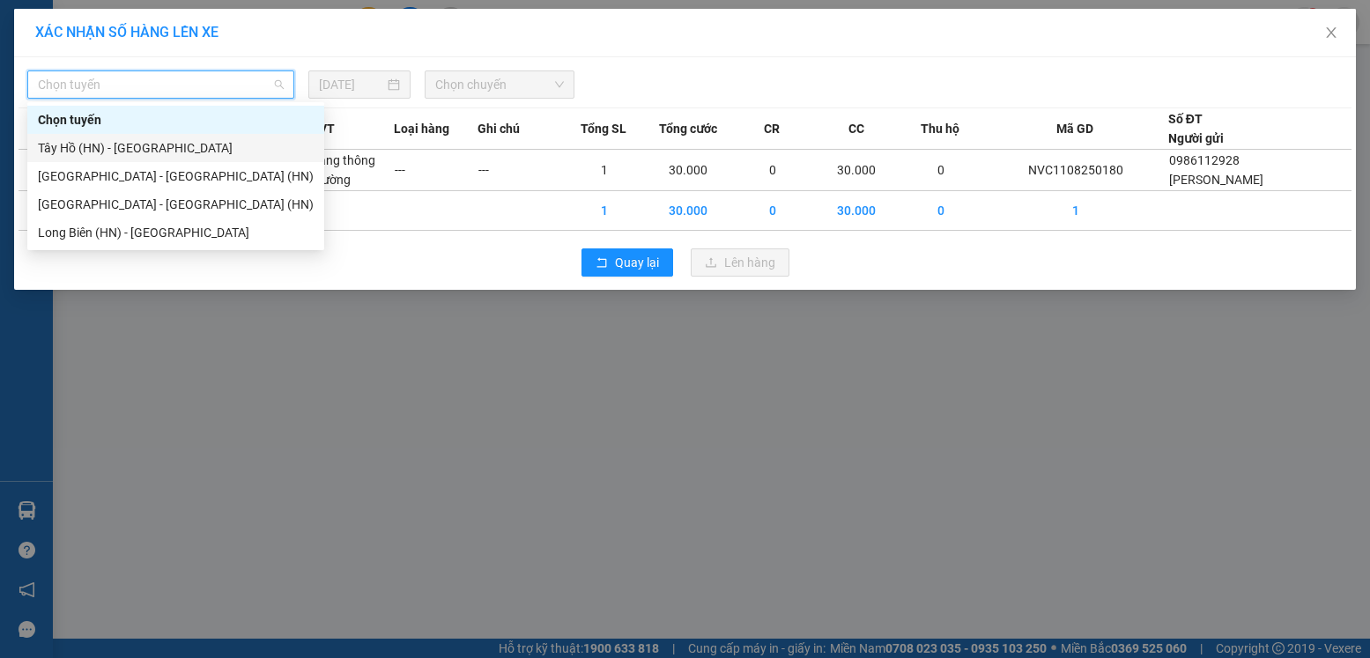
click at [109, 150] on div "Tây Hồ (HN) - [GEOGRAPHIC_DATA]" at bounding box center [176, 147] width 276 height 19
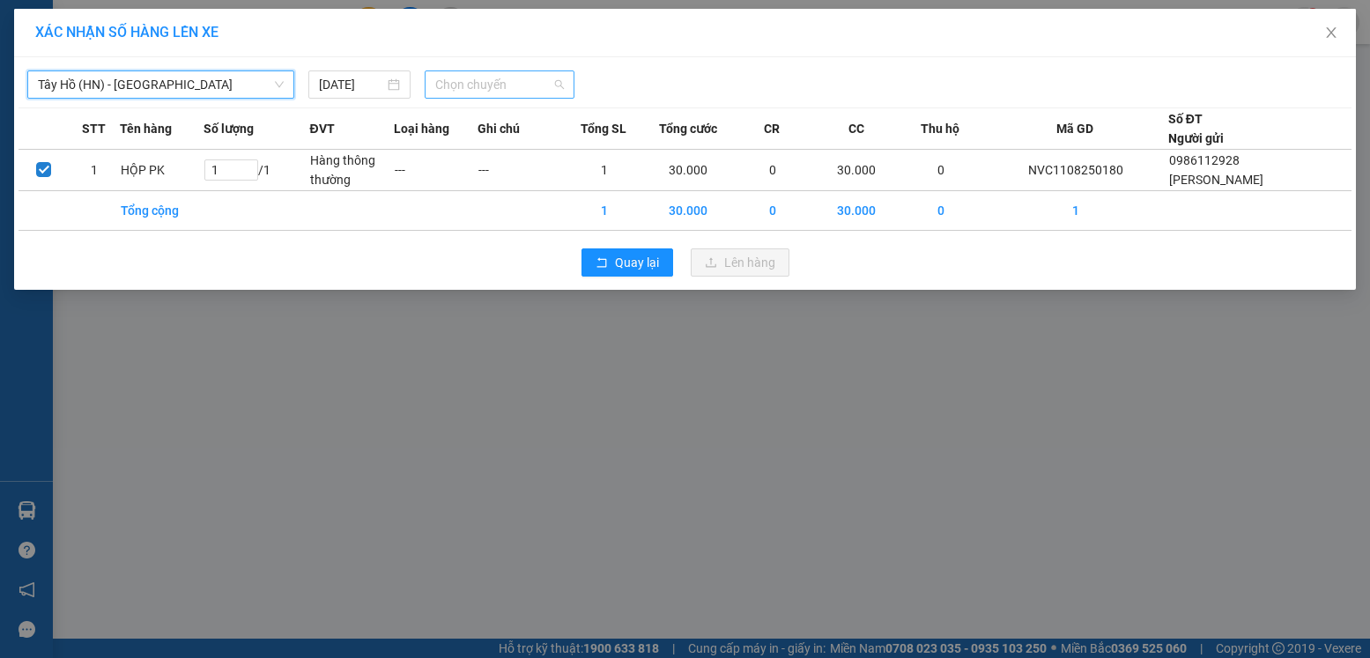
click at [544, 74] on span "Chọn chuyến" at bounding box center [499, 84] width 129 height 26
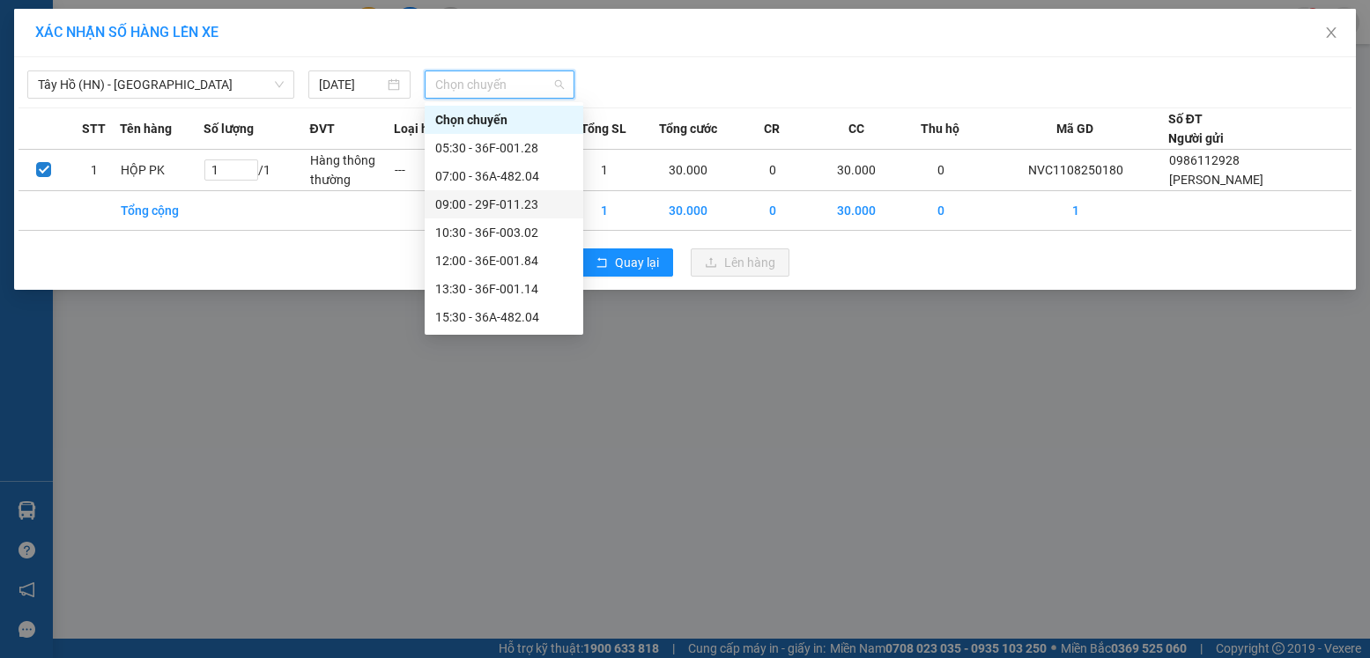
click at [531, 209] on div "09:00 - 29F-011.23" at bounding box center [503, 204] width 137 height 19
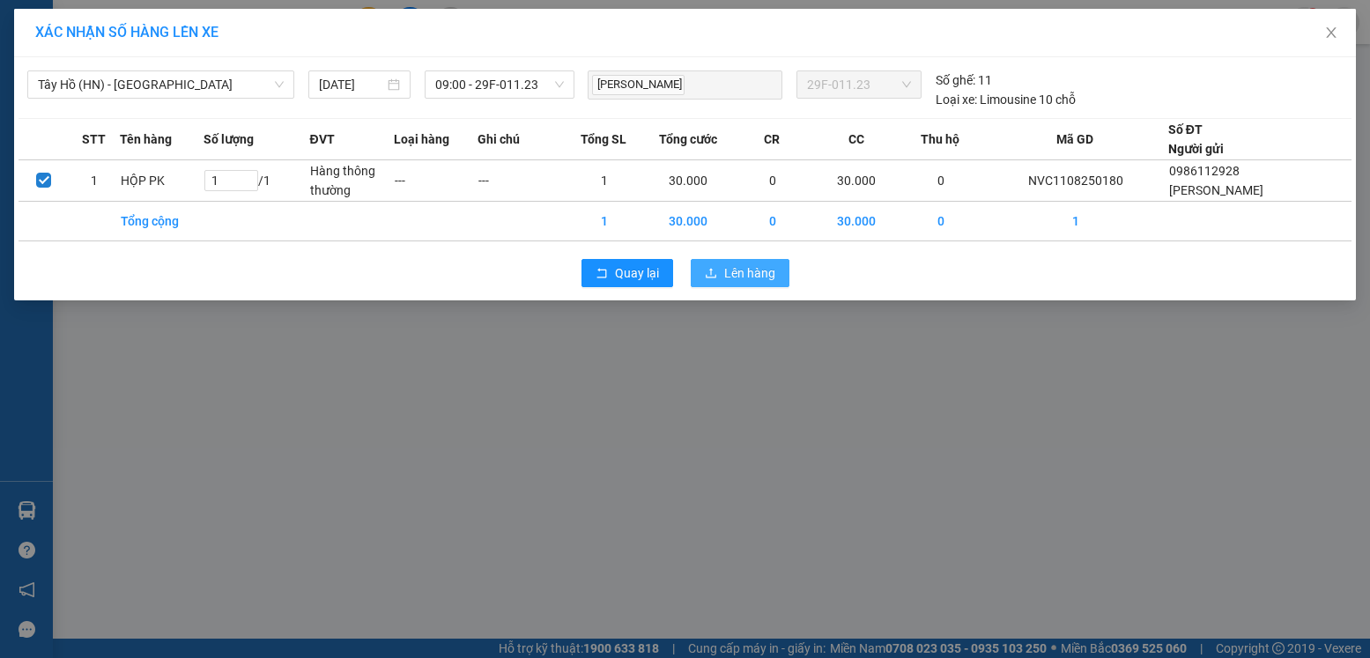
click at [741, 274] on span "Lên hàng" at bounding box center [749, 273] width 51 height 19
